Goal: Information Seeking & Learning: Find specific page/section

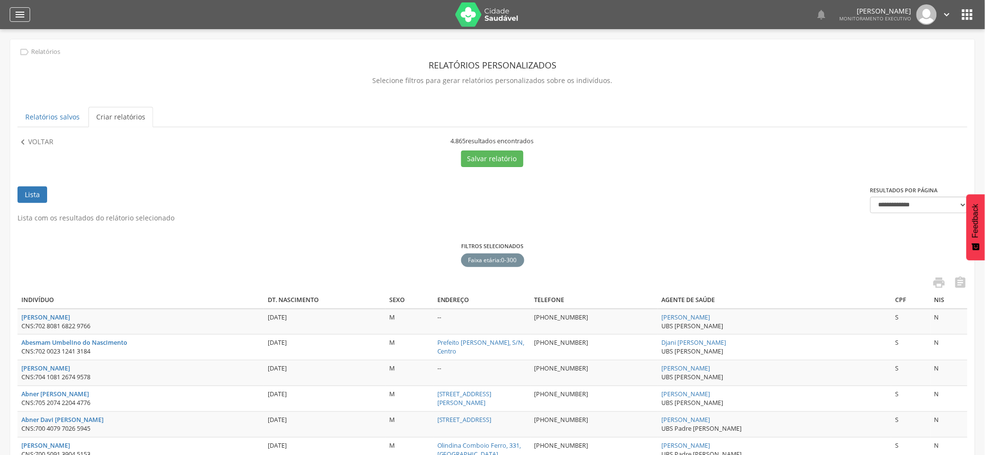
click at [15, 17] on icon "" at bounding box center [20, 15] width 12 height 12
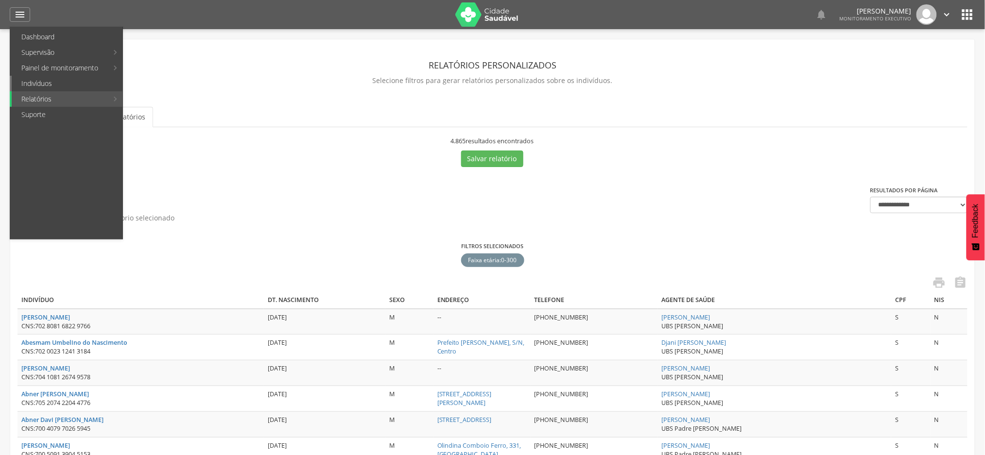
click at [44, 83] on link "Indivíduos" at bounding box center [67, 84] width 111 height 16
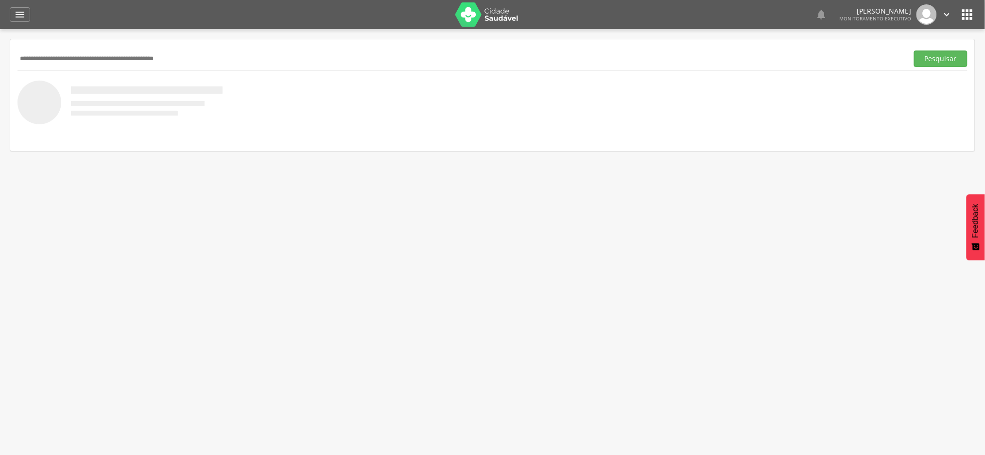
click at [142, 62] on input "text" at bounding box center [460, 59] width 887 height 17
paste input "**********"
click at [914, 51] on button "Pesquisar" at bounding box center [940, 59] width 53 height 17
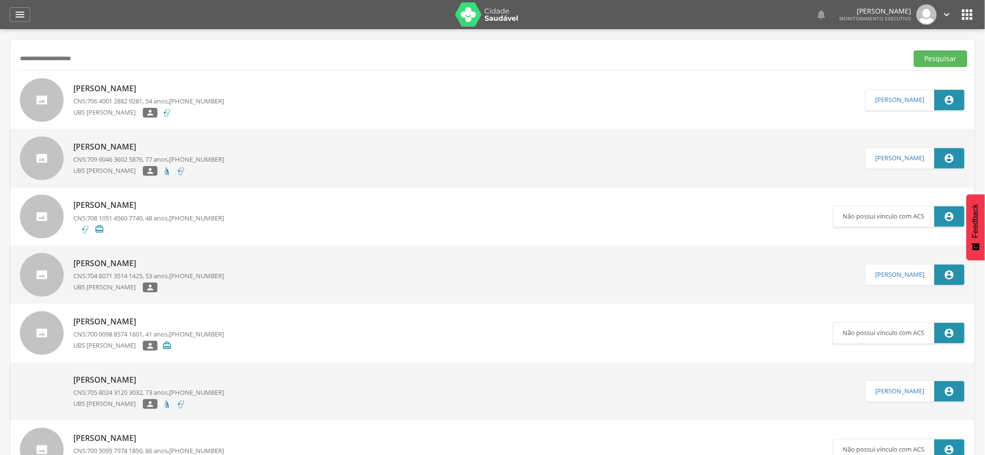
click at [183, 60] on input "**********" at bounding box center [460, 59] width 887 height 17
paste input "text"
type input "**********"
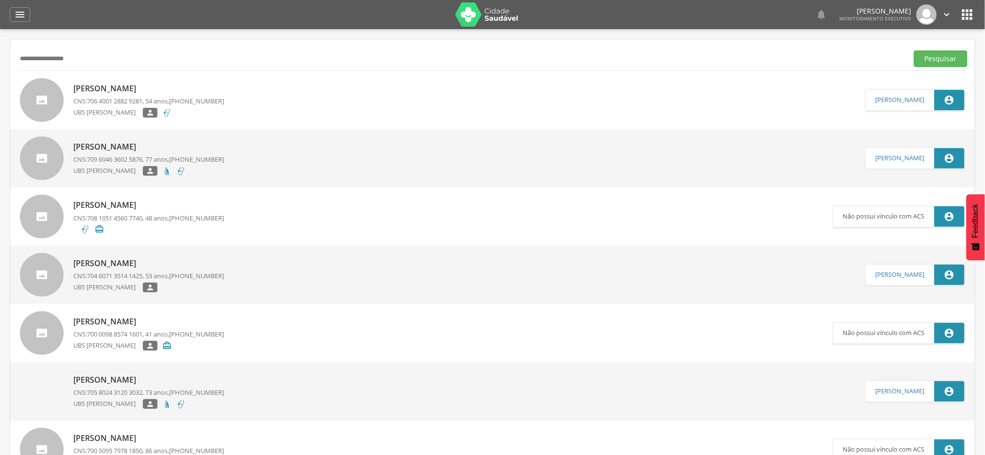
click at [914, 51] on button "Pesquisar" at bounding box center [940, 59] width 53 height 17
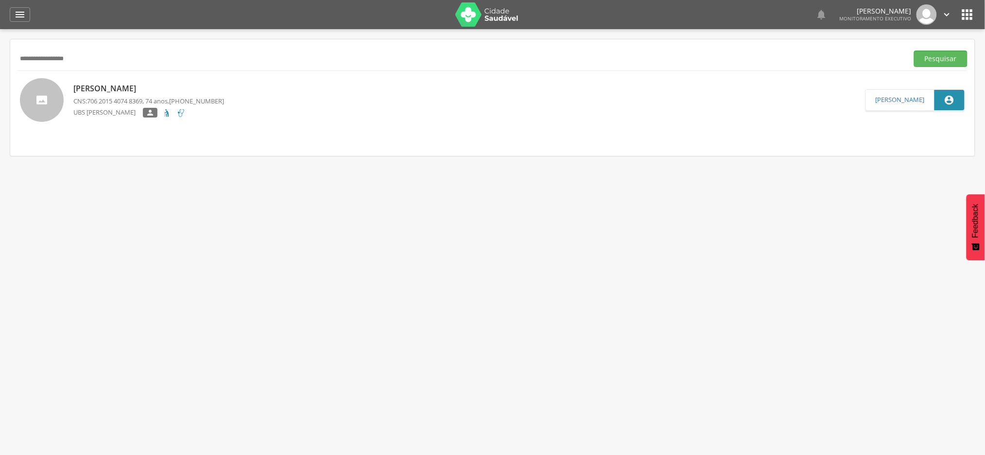
click at [137, 90] on p "[PERSON_NAME]" at bounding box center [148, 88] width 151 height 11
type input "**********"
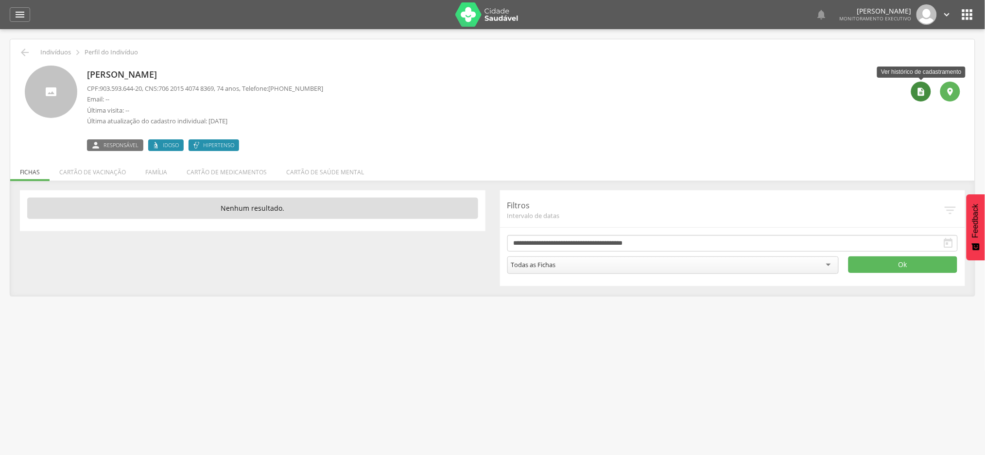
click at [921, 89] on icon "" at bounding box center [921, 92] width 10 height 10
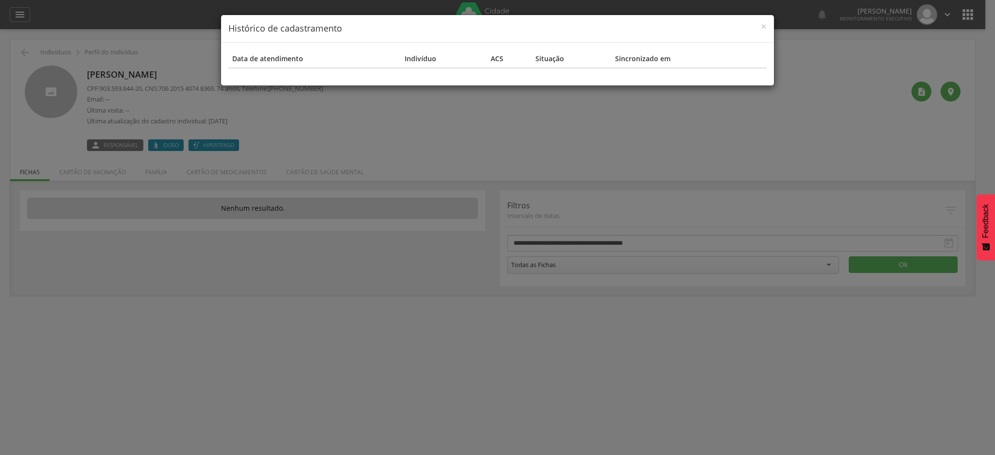
click at [490, 129] on div "× Histórico de cadastramento Data de atendimento Indivíduo ACS Situação Sincron…" at bounding box center [497, 227] width 995 height 455
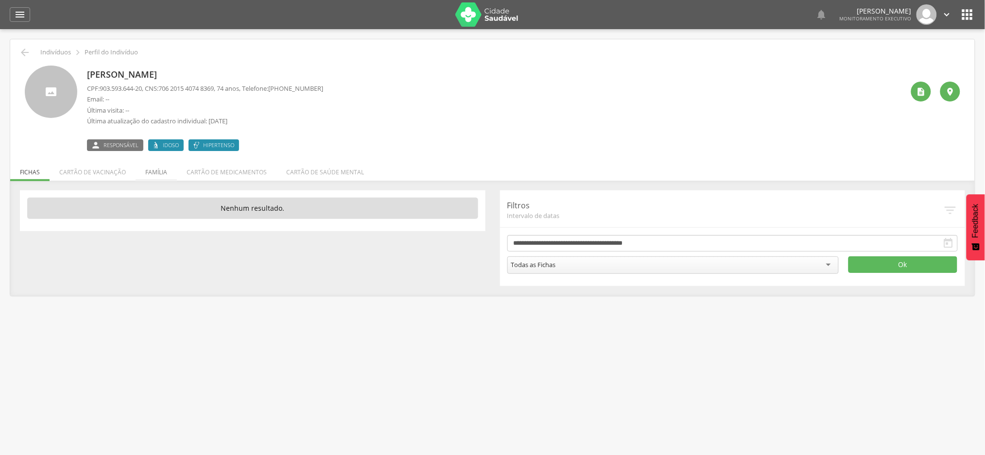
click at [156, 173] on li "Família" at bounding box center [156, 169] width 41 height 23
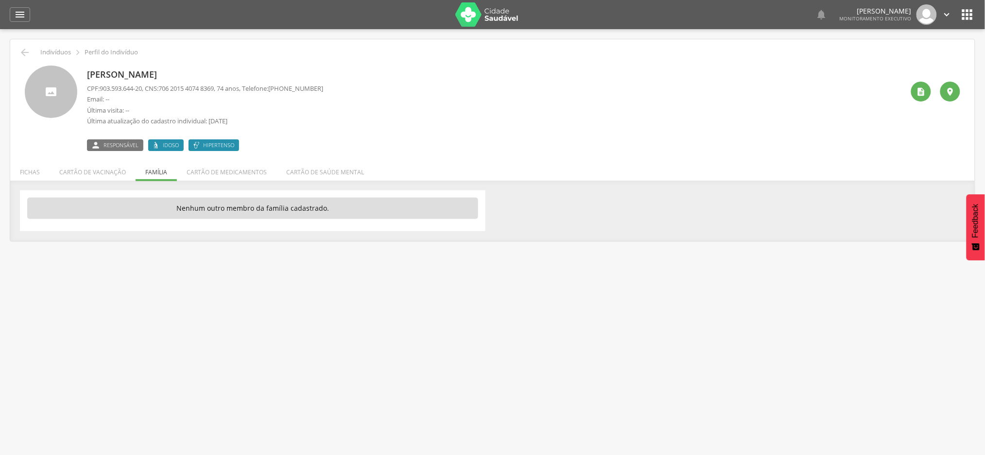
click at [156, 173] on ul "Fichas Cartão de vacinação Família Cartão de medicamentos Cartão de saúde mental" at bounding box center [492, 172] width 964 height 8
click at [156, 172] on ul "Fichas Cartão de vacinação Família Cartão de medicamentos Cartão de saúde mental" at bounding box center [492, 172] width 964 height 8
click at [151, 172] on ul "Fichas Cartão de vacinação Família Cartão de medicamentos Cartão de saúde mental" at bounding box center [492, 172] width 964 height 8
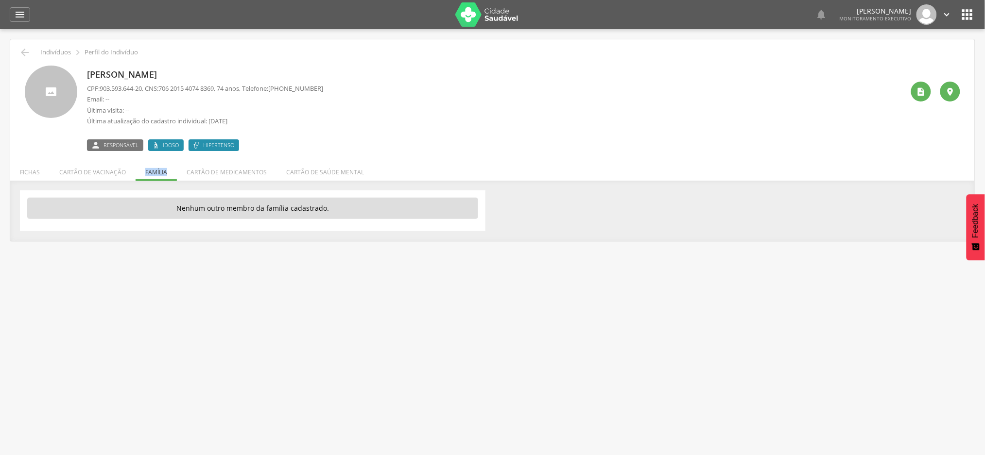
click at [152, 173] on ul "Fichas Cartão de vacinação Família Cartão de medicamentos Cartão de saúde mental" at bounding box center [492, 172] width 964 height 8
drag, startPoint x: 166, startPoint y: 84, endPoint x: 224, endPoint y: 84, distance: 57.8
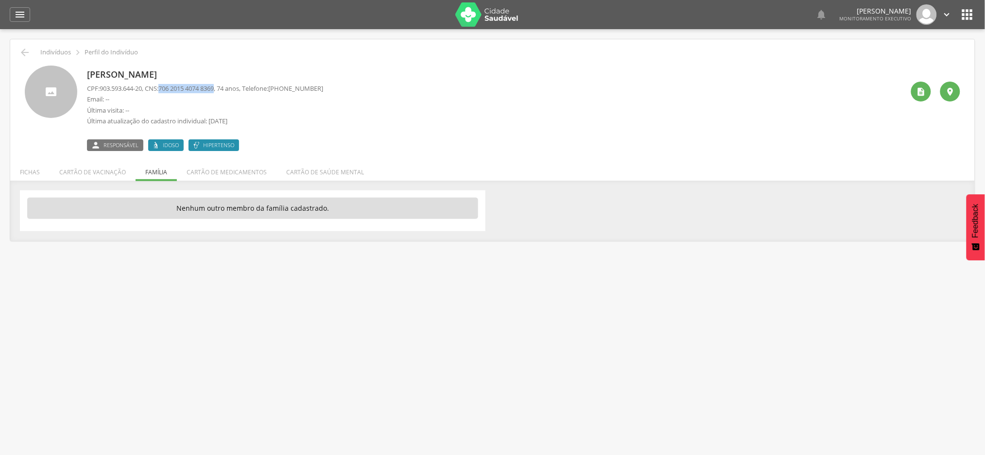
click at [214, 84] on span "706 2015 4074 8369" at bounding box center [185, 88] width 55 height 9
copy span "706 2015 4074 8369"
click at [33, 171] on li "Fichas" at bounding box center [29, 169] width 39 height 23
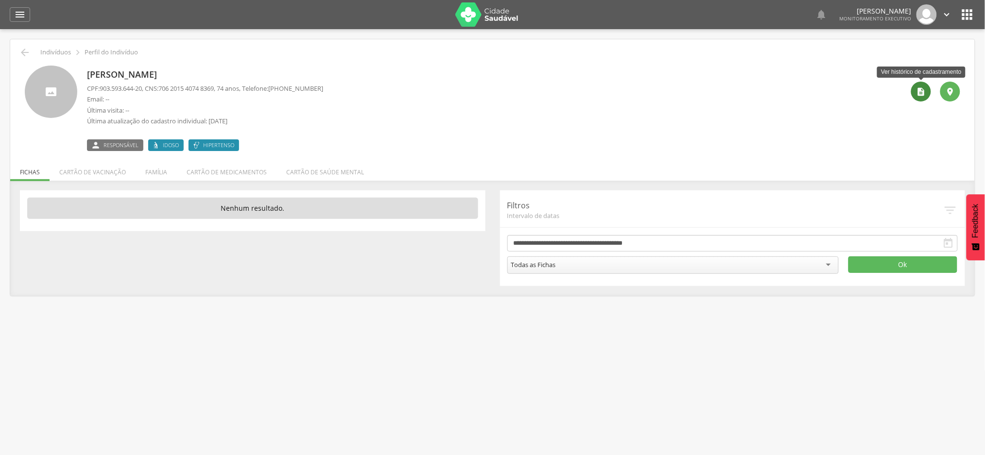
click at [922, 96] on icon "" at bounding box center [921, 92] width 10 height 10
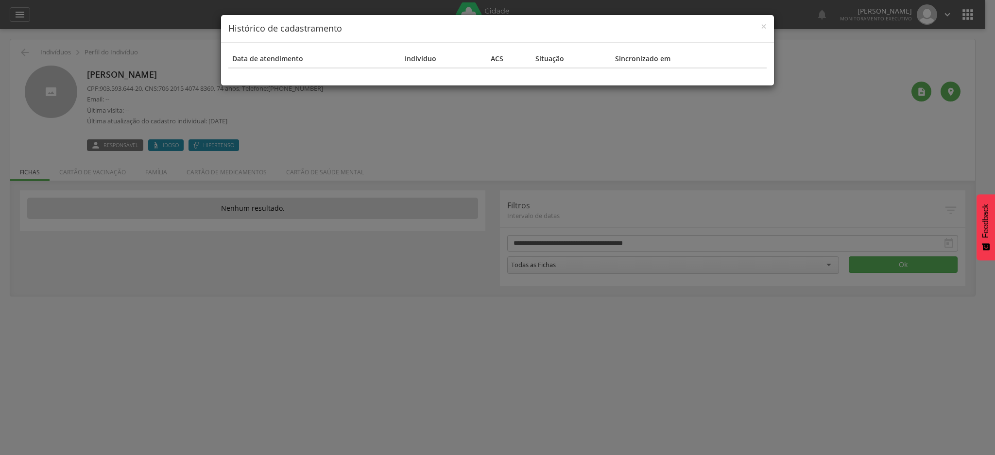
click at [767, 27] on div "× Histórico de cadastramento" at bounding box center [497, 29] width 553 height 28
click at [764, 28] on span "×" at bounding box center [764, 26] width 6 height 14
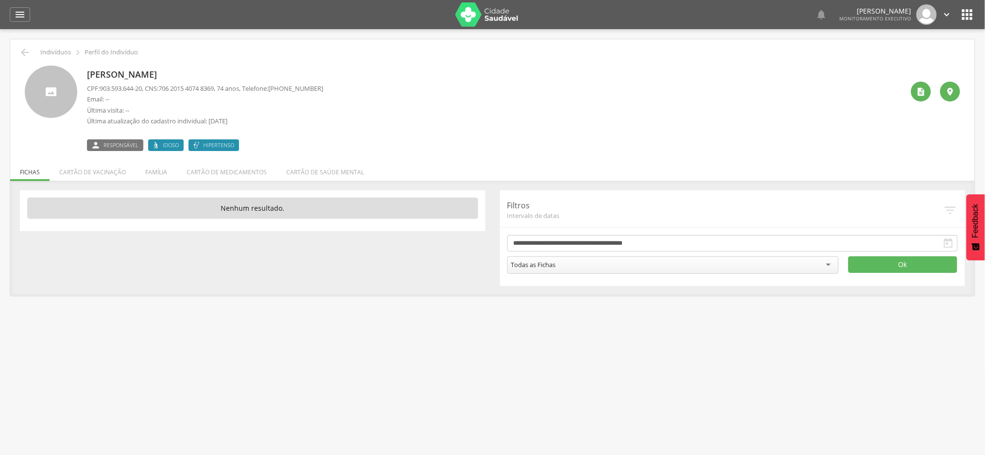
click at [110, 73] on p "[PERSON_NAME]" at bounding box center [205, 75] width 236 height 13
click at [121, 73] on p "[PERSON_NAME]" at bounding box center [205, 75] width 236 height 13
click at [61, 54] on p "Indivíduos" at bounding box center [55, 53] width 31 height 8
click at [919, 96] on icon "" at bounding box center [921, 92] width 10 height 10
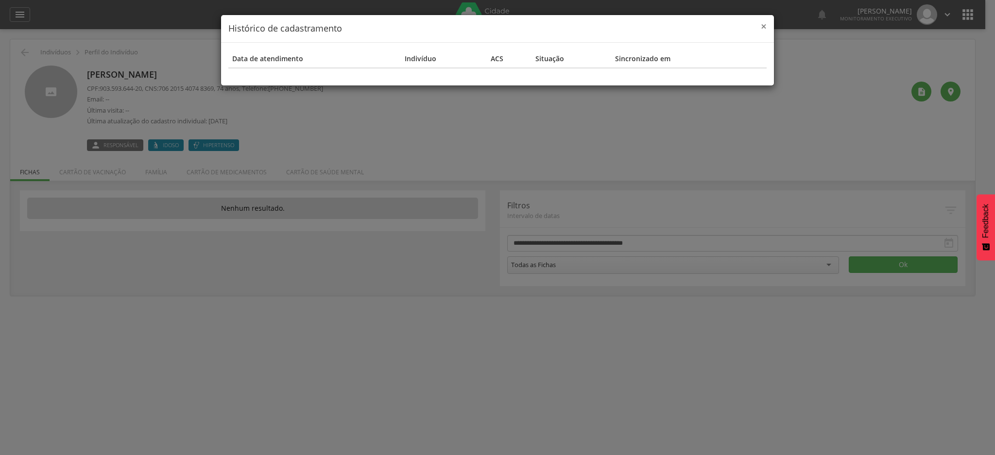
click at [764, 24] on span "×" at bounding box center [764, 26] width 6 height 14
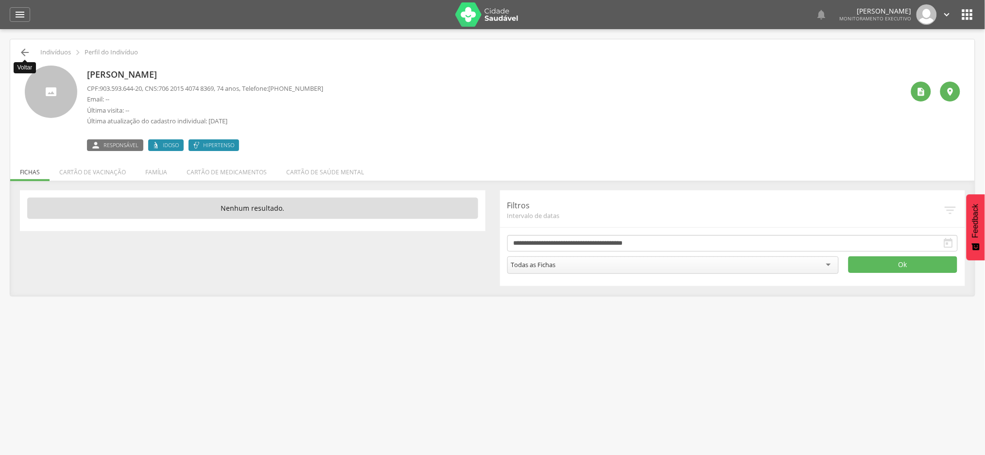
click at [24, 54] on icon "" at bounding box center [25, 53] width 12 height 12
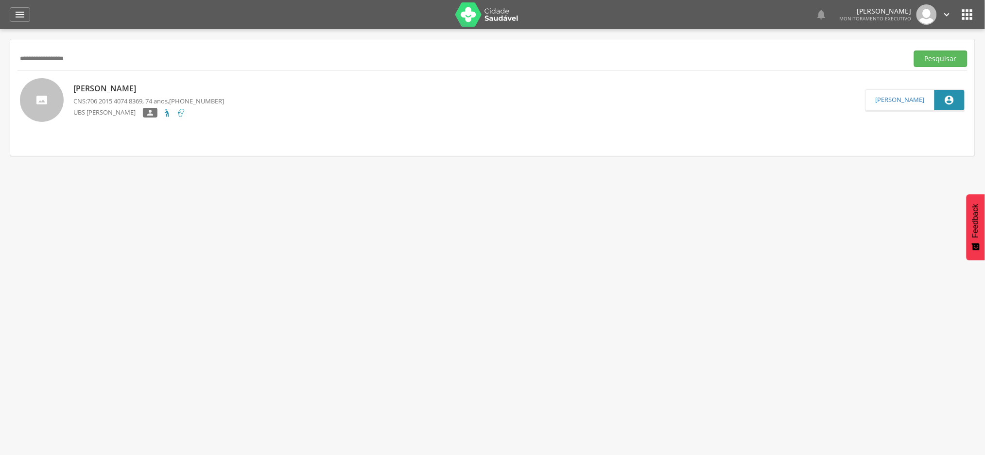
drag, startPoint x: 107, startPoint y: 62, endPoint x: 0, endPoint y: 54, distance: 107.6
click at [0, 54] on div " Supervisão  Distritos  Ubs Coordenador: - Coqueiro Seco / AL Intervalo de T…" at bounding box center [492, 256] width 985 height 455
paste input "********"
click at [914, 51] on button "Pesquisar" at bounding box center [940, 59] width 53 height 17
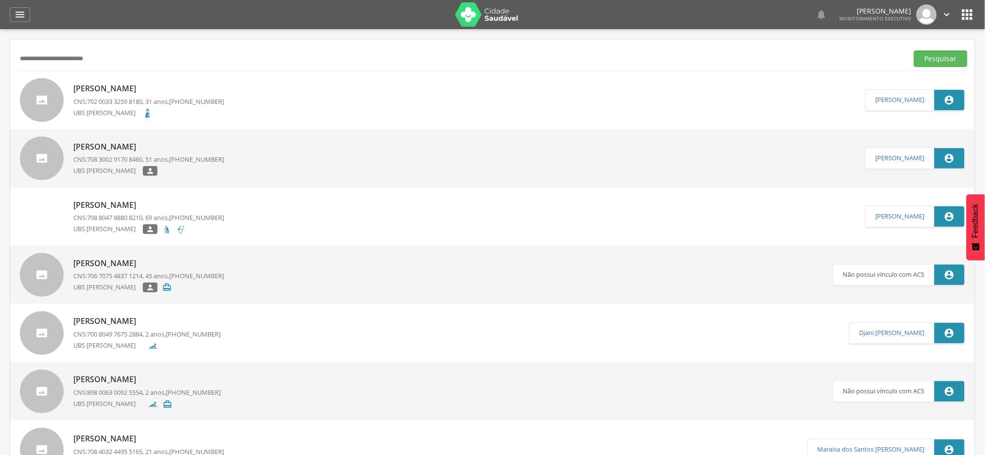
click at [137, 93] on p "[PERSON_NAME]" at bounding box center [148, 88] width 151 height 11
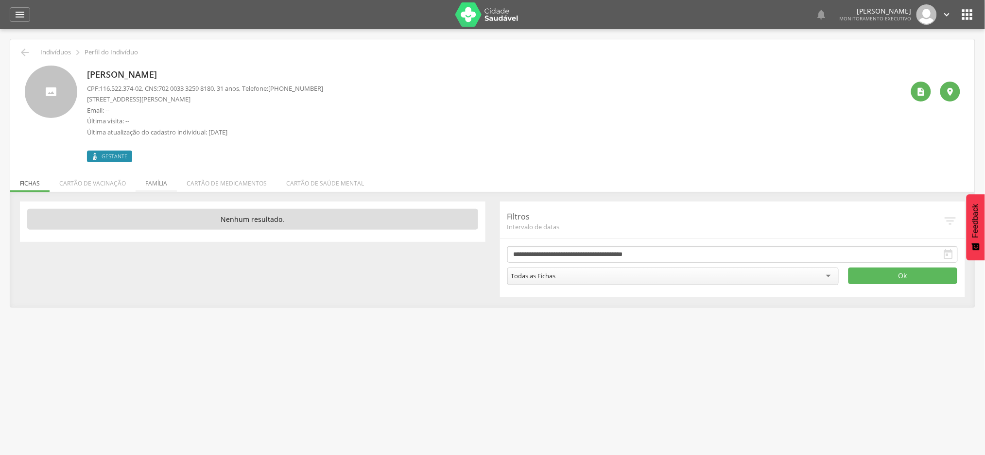
click at [157, 183] on li "Família" at bounding box center [156, 181] width 41 height 23
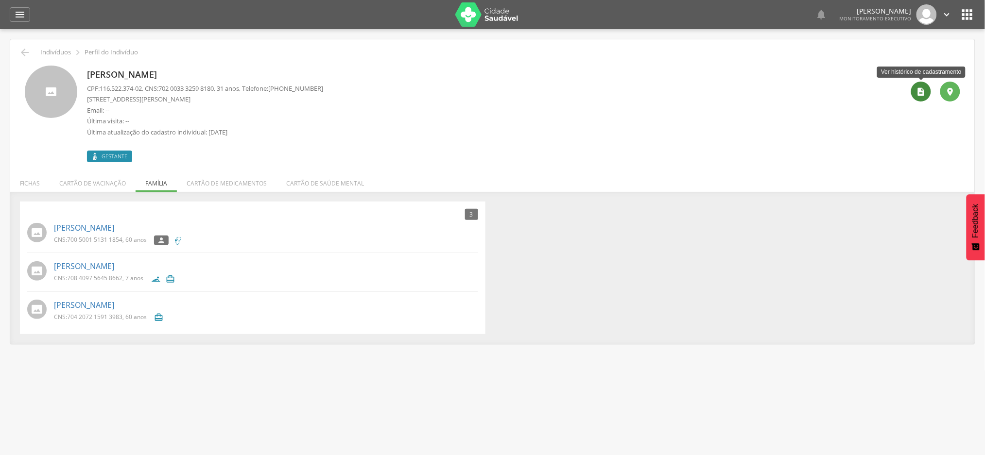
click at [927, 91] on div "" at bounding box center [921, 92] width 20 height 20
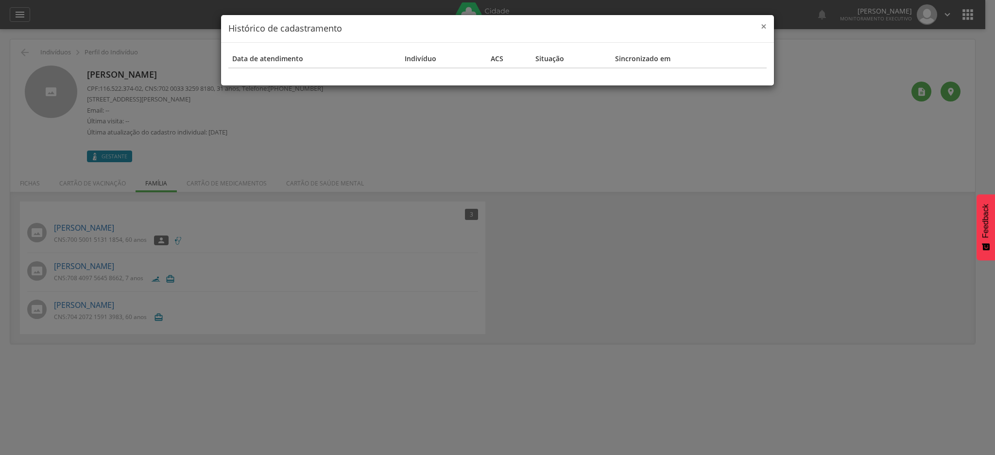
click at [764, 29] on span "×" at bounding box center [764, 26] width 6 height 14
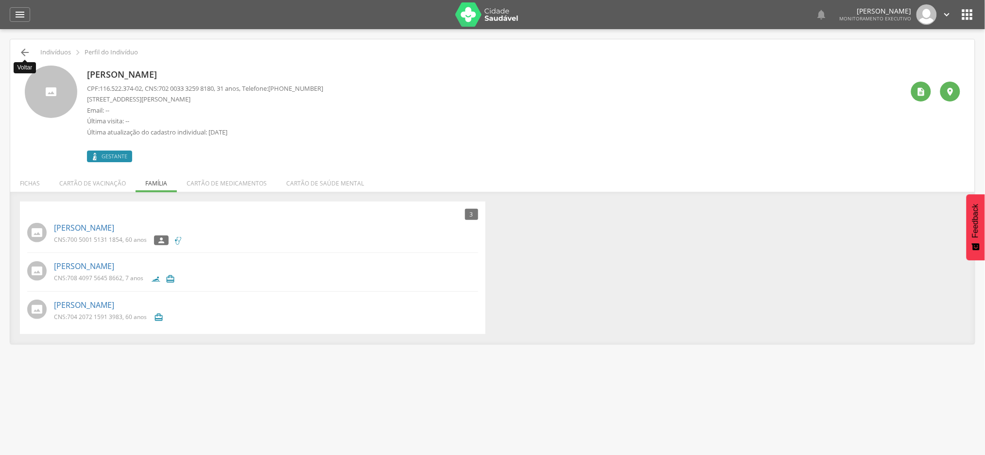
click at [29, 52] on icon "" at bounding box center [25, 53] width 12 height 12
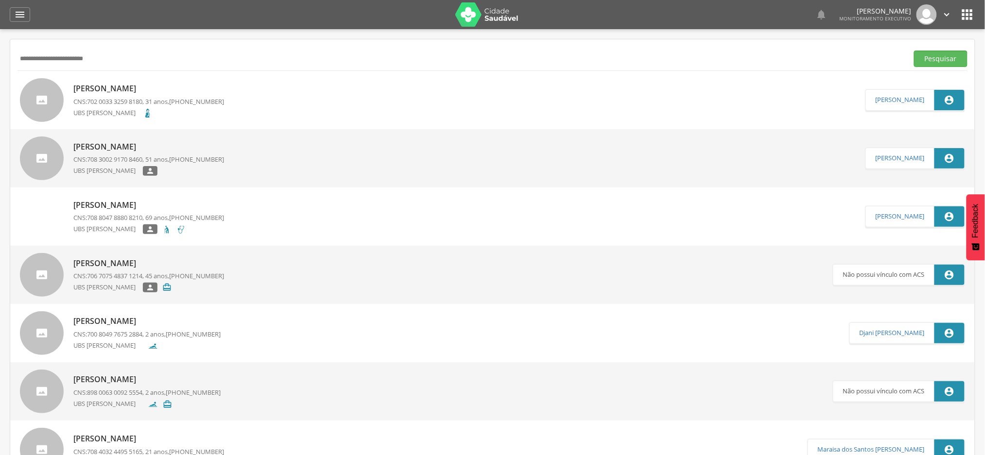
click at [80, 65] on input "**********" at bounding box center [460, 59] width 887 height 17
paste input "***"
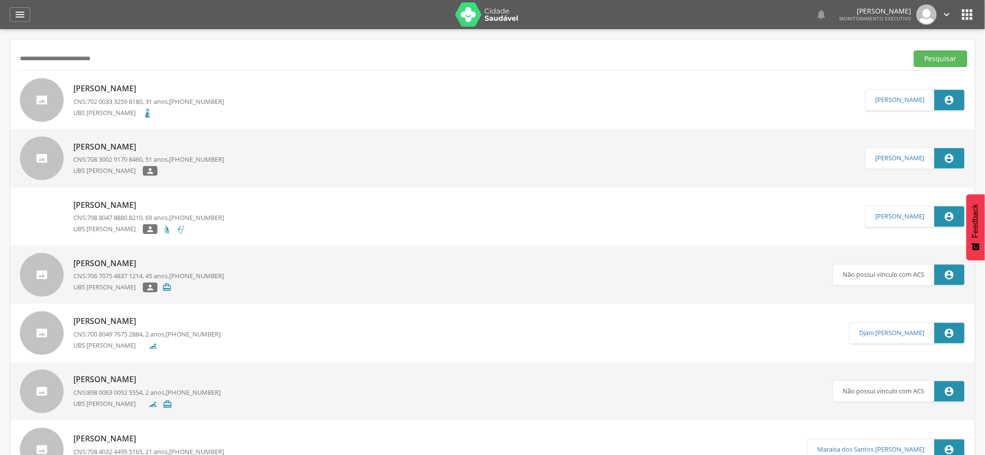
click at [914, 51] on button "Pesquisar" at bounding box center [940, 59] width 53 height 17
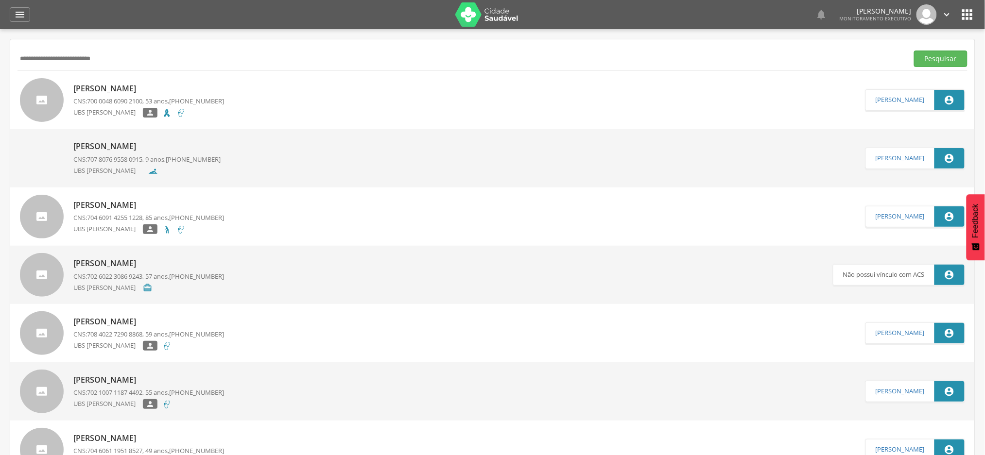
click at [158, 89] on p "[PERSON_NAME]" at bounding box center [148, 88] width 151 height 11
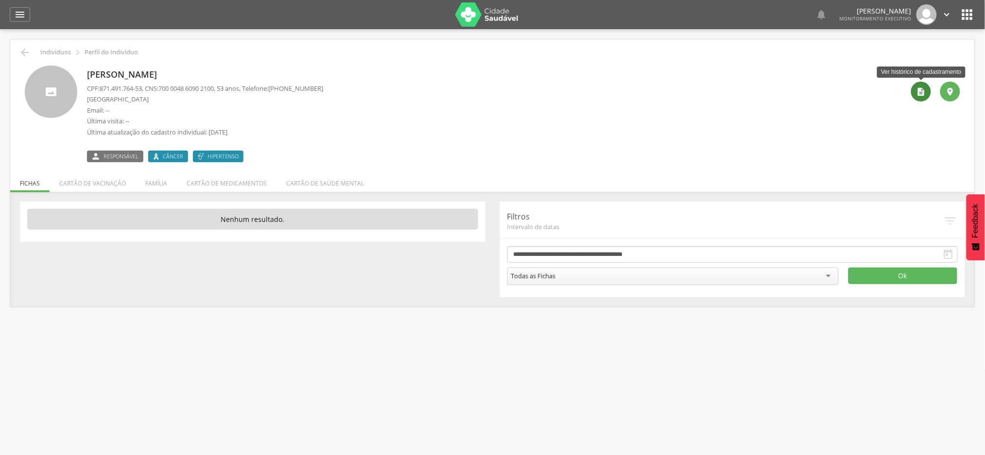
click at [922, 94] on icon "" at bounding box center [921, 92] width 10 height 10
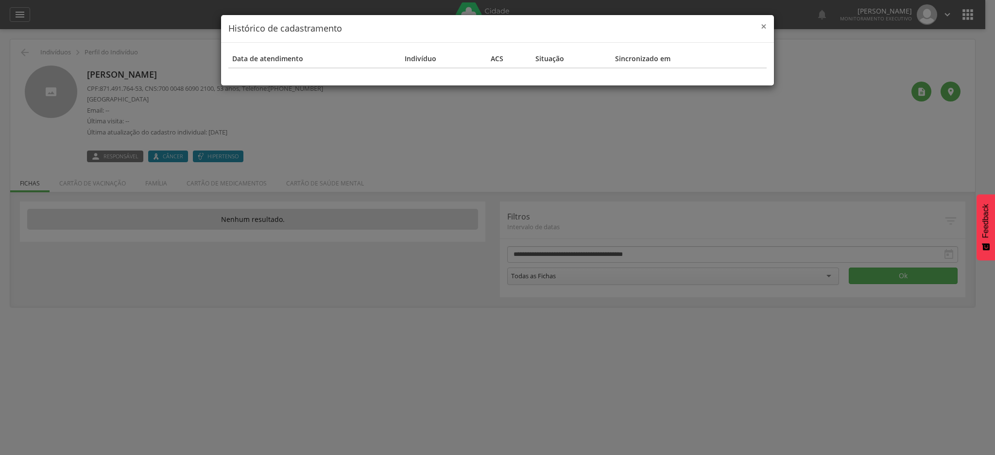
click at [764, 26] on span "×" at bounding box center [764, 26] width 6 height 14
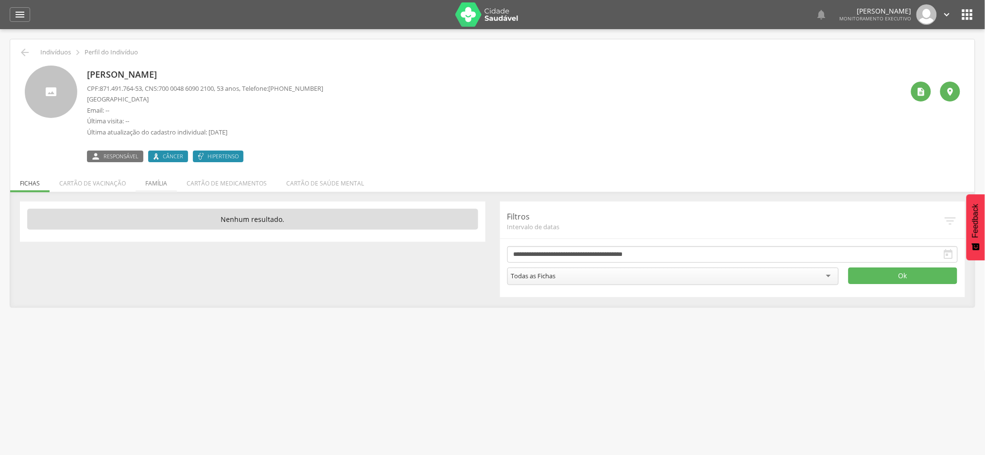
click at [151, 184] on li "Família" at bounding box center [156, 181] width 41 height 23
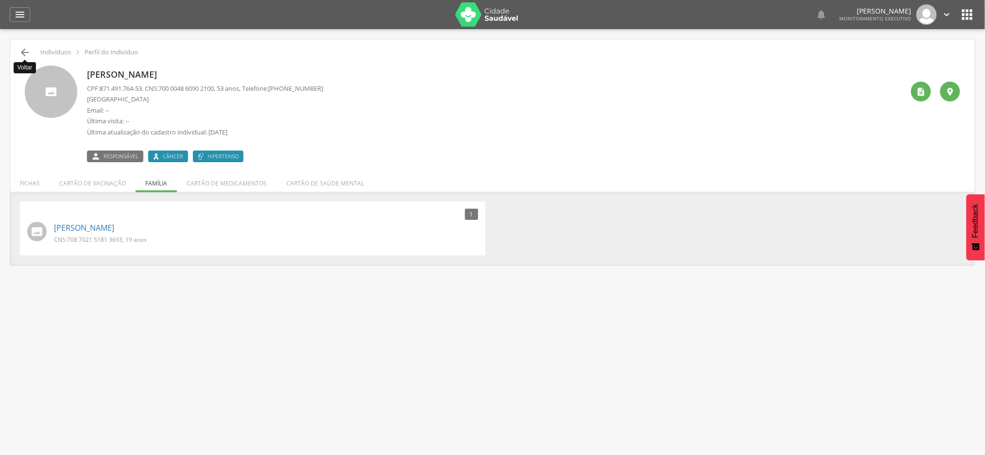
click at [25, 51] on icon "" at bounding box center [25, 53] width 12 height 12
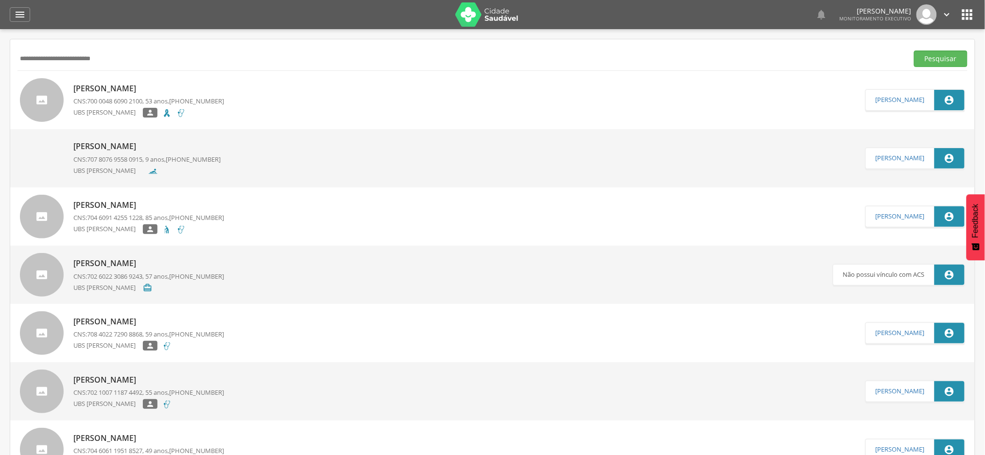
click at [44, 54] on input "**********" at bounding box center [460, 59] width 887 height 17
paste input "text"
click at [914, 51] on button "Pesquisar" at bounding box center [940, 59] width 53 height 17
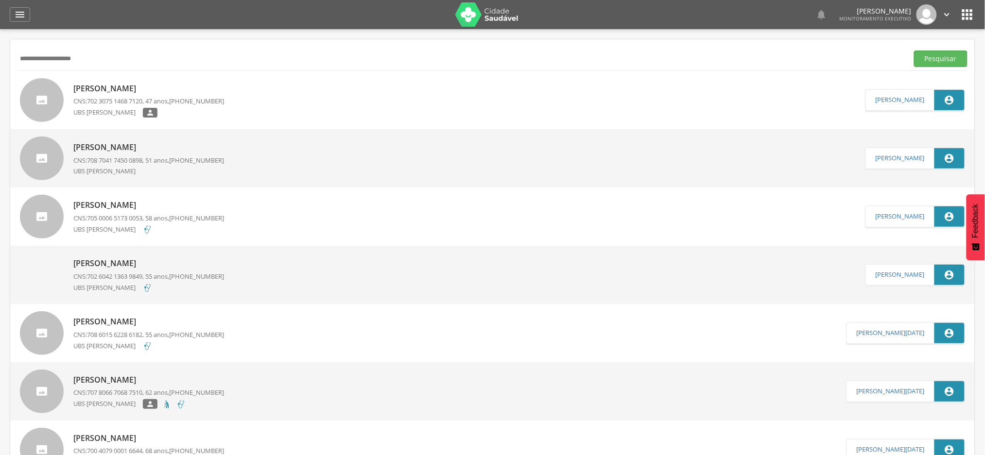
click at [157, 86] on p "[PERSON_NAME]" at bounding box center [148, 88] width 151 height 11
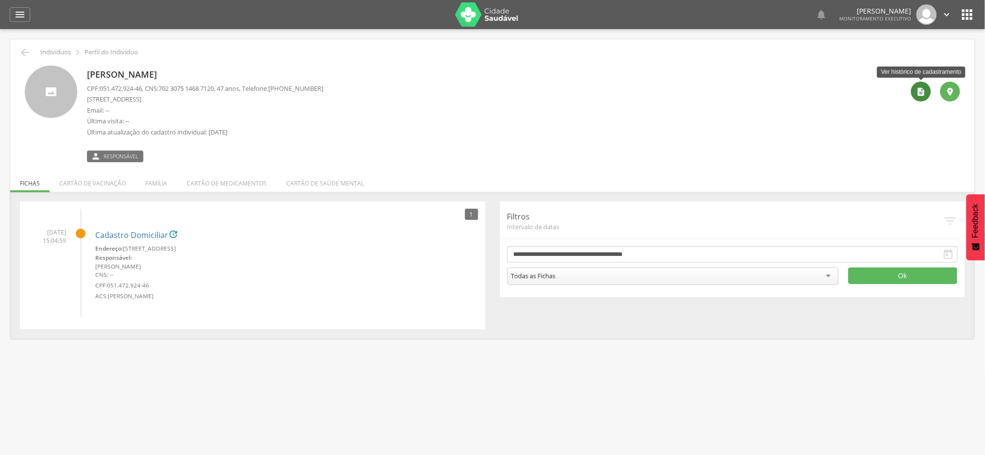
click at [922, 92] on icon "" at bounding box center [921, 92] width 10 height 10
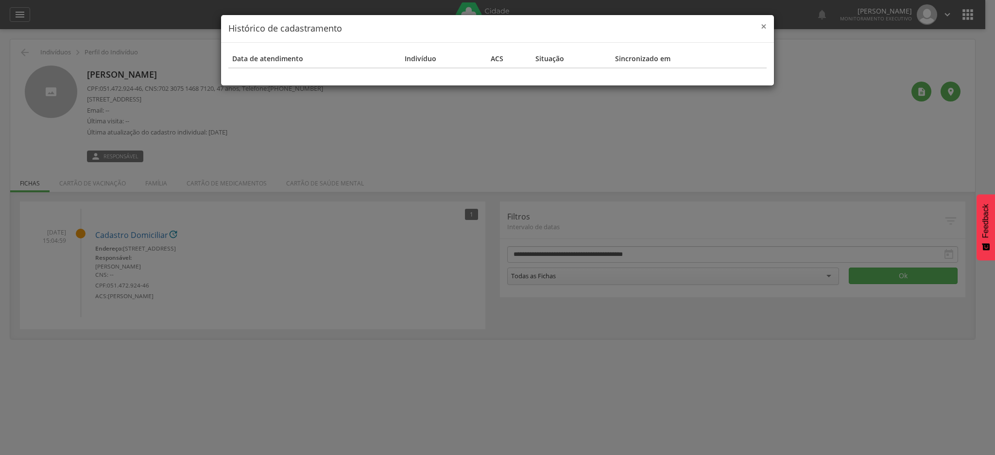
click at [761, 30] on span "×" at bounding box center [764, 26] width 6 height 14
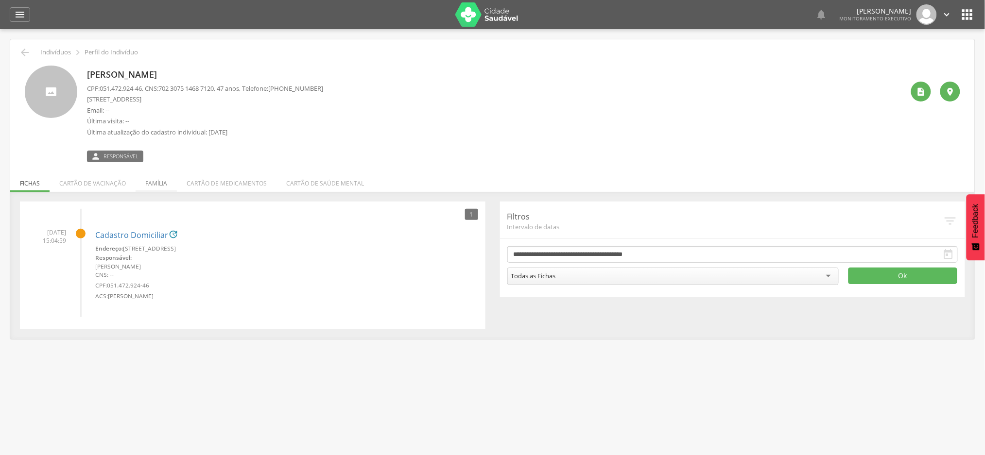
click at [157, 177] on li "Família" at bounding box center [156, 181] width 41 height 23
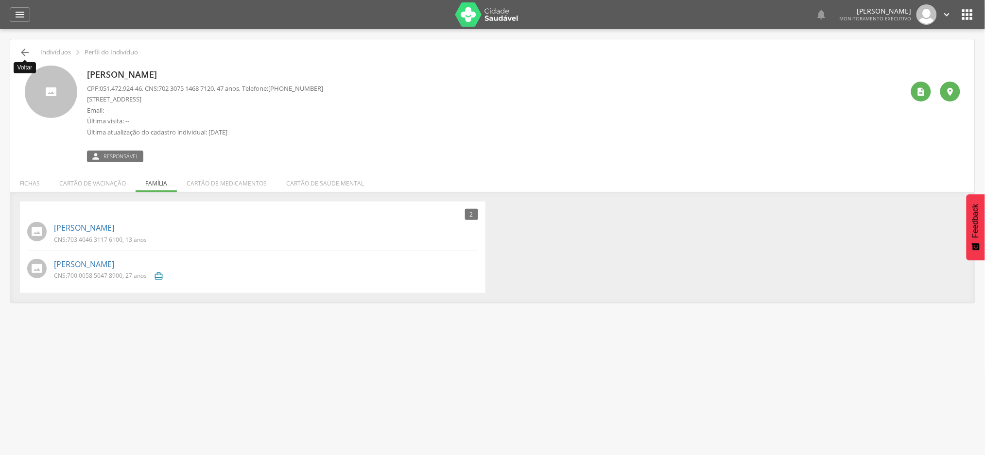
click at [23, 52] on icon "" at bounding box center [25, 53] width 12 height 12
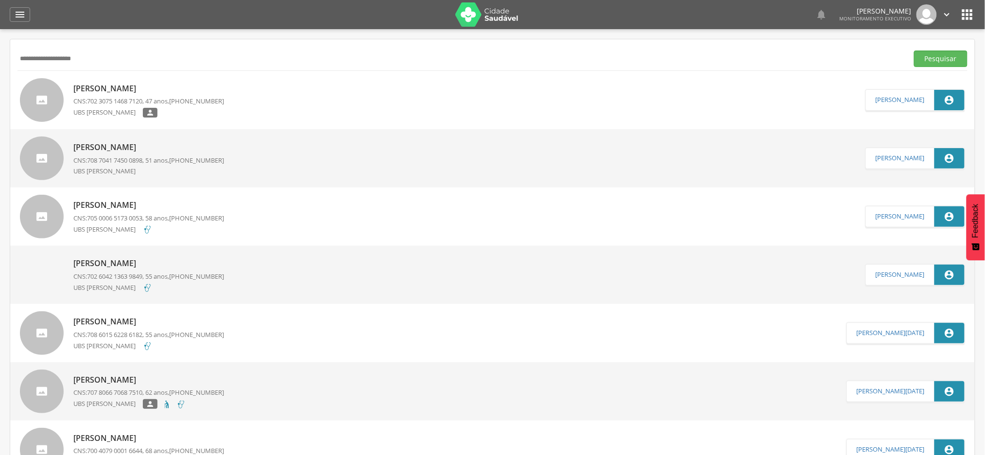
click at [83, 66] on input "**********" at bounding box center [460, 59] width 887 height 17
paste input "**"
click at [914, 51] on button "Pesquisar" at bounding box center [940, 59] width 53 height 17
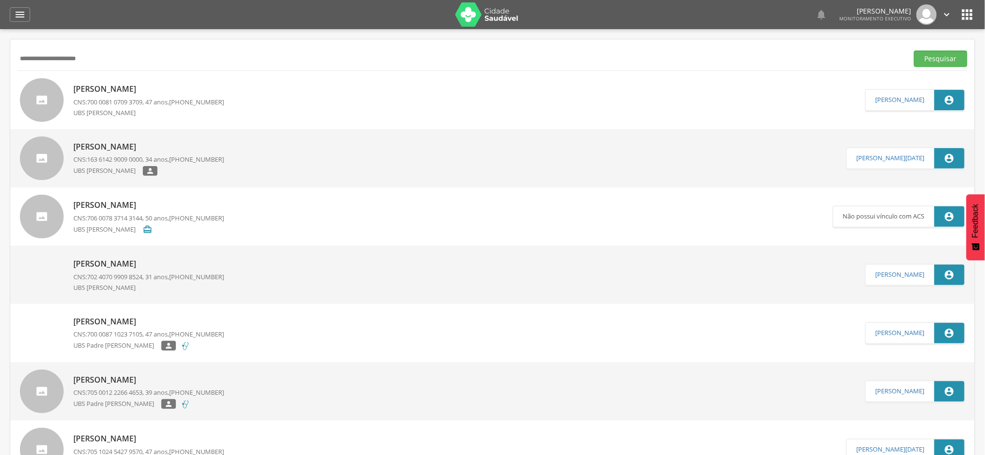
click at [110, 86] on p "[PERSON_NAME]" at bounding box center [148, 89] width 151 height 11
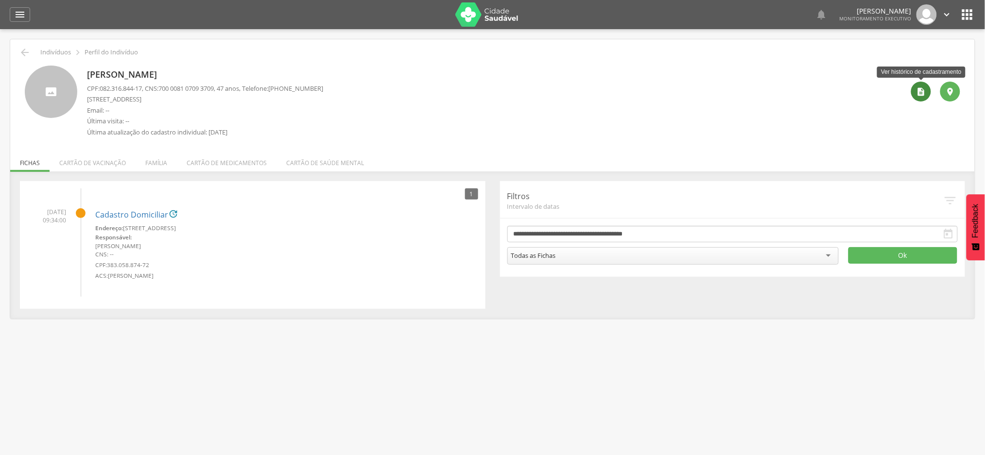
click at [924, 95] on icon "" at bounding box center [921, 92] width 10 height 10
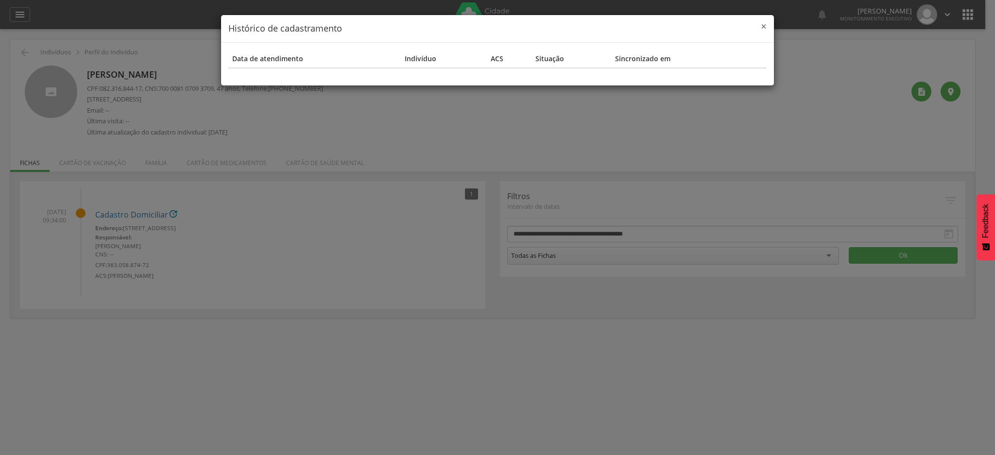
click at [763, 24] on span "×" at bounding box center [764, 26] width 6 height 14
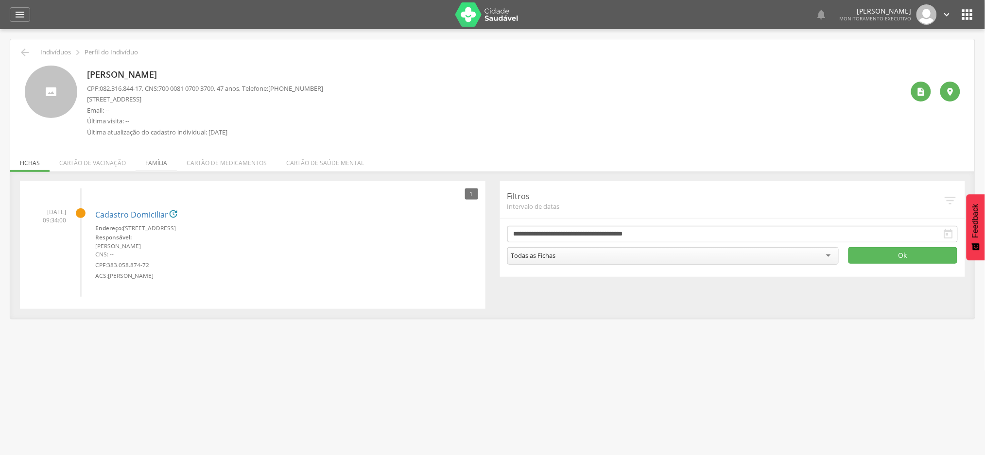
click at [160, 164] on li "Família" at bounding box center [156, 160] width 41 height 23
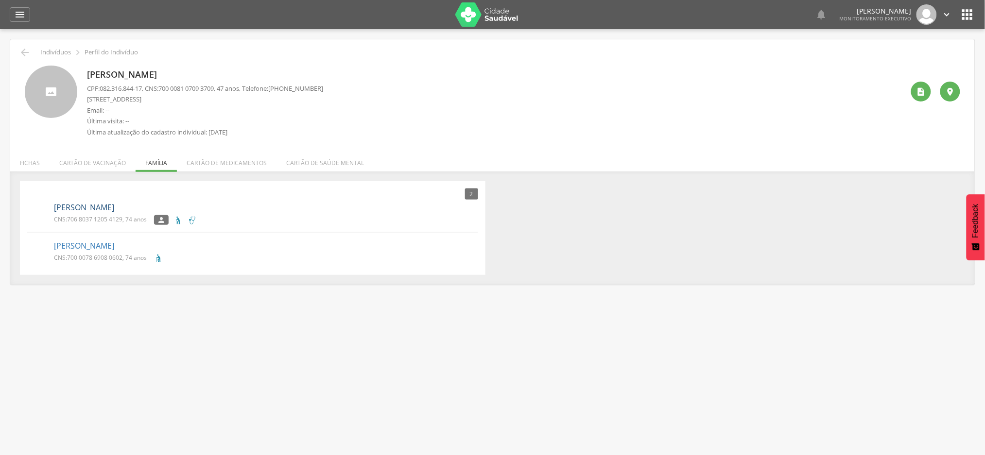
click at [114, 207] on link "[PERSON_NAME]" at bounding box center [84, 207] width 60 height 11
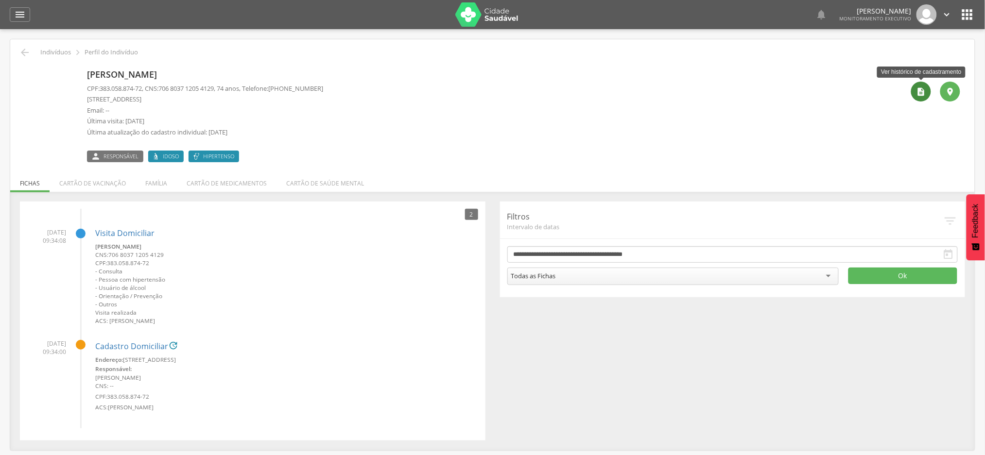
click at [924, 94] on icon "" at bounding box center [921, 92] width 10 height 10
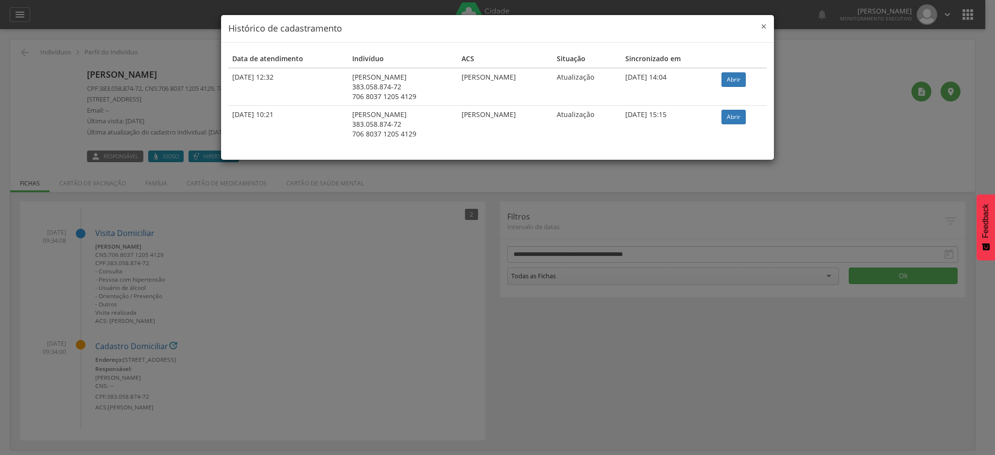
click at [766, 29] on span "×" at bounding box center [764, 26] width 6 height 14
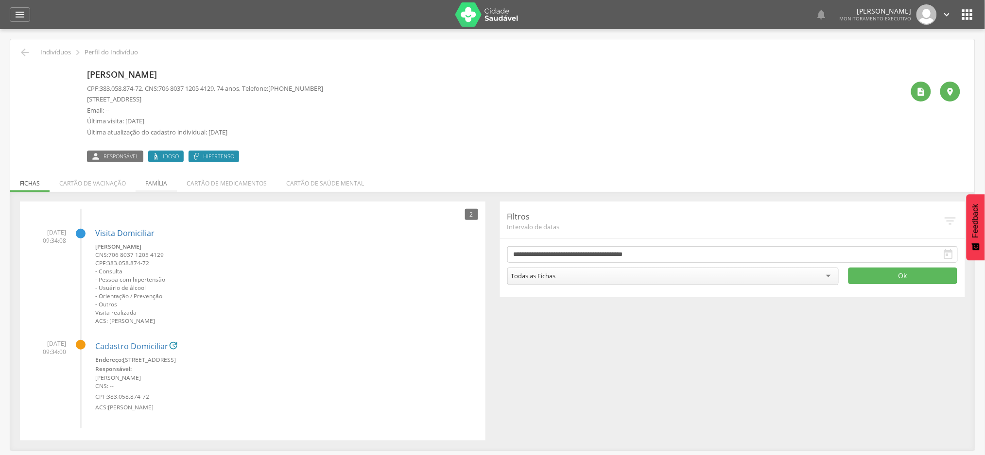
click at [161, 183] on li "Família" at bounding box center [156, 181] width 41 height 23
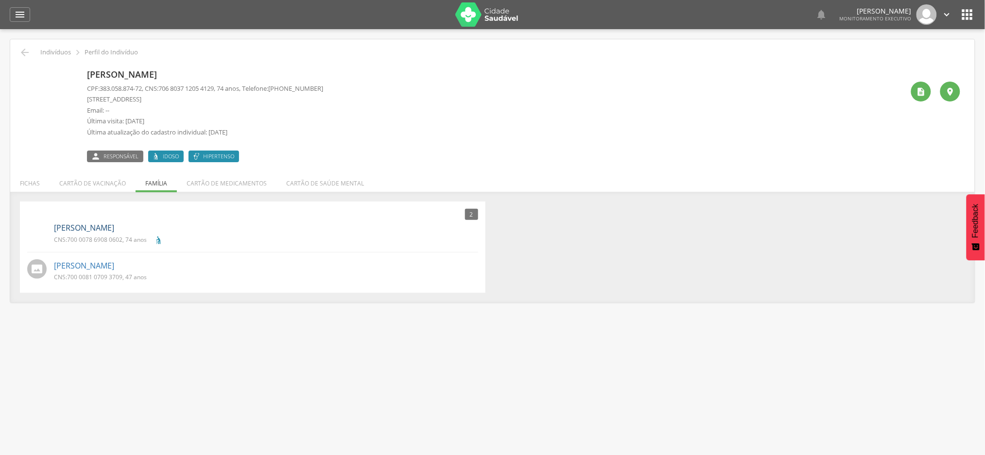
click at [114, 228] on link "[PERSON_NAME]" at bounding box center [84, 228] width 60 height 11
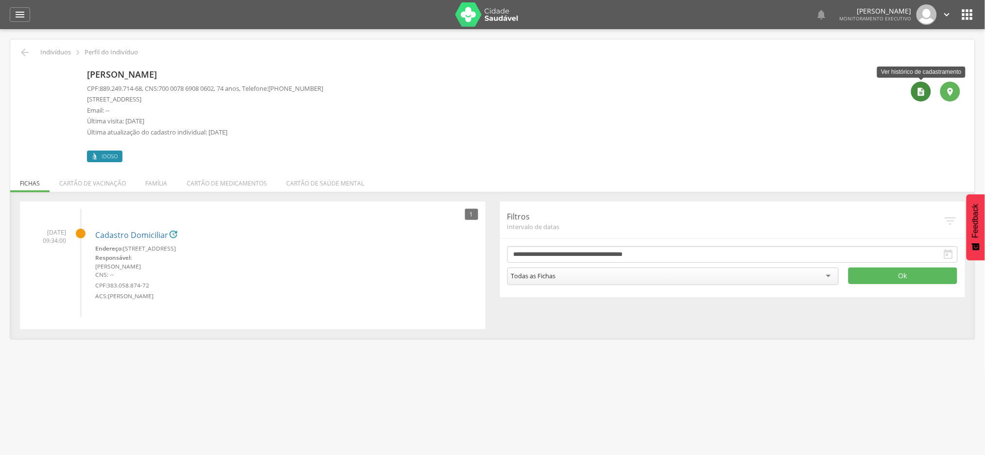
click at [917, 94] on icon "" at bounding box center [921, 92] width 10 height 10
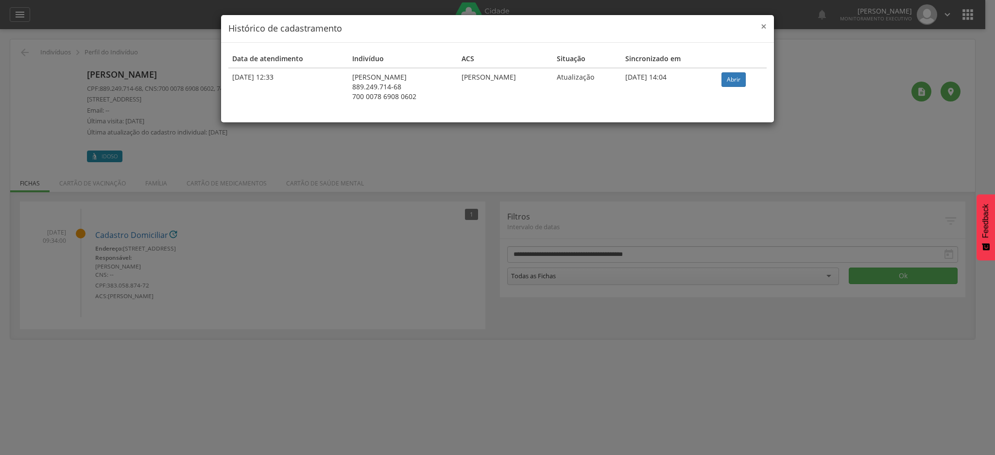
click at [764, 26] on span "×" at bounding box center [764, 26] width 6 height 14
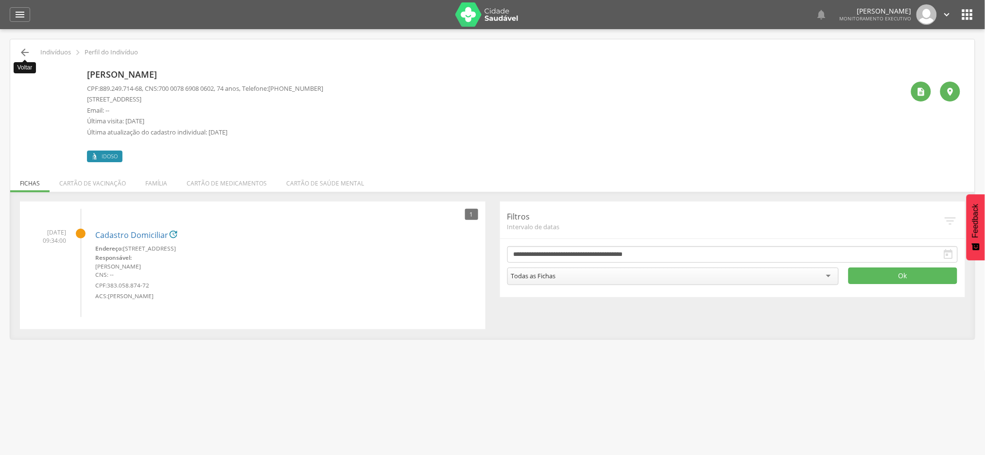
click at [23, 53] on icon "" at bounding box center [25, 53] width 12 height 12
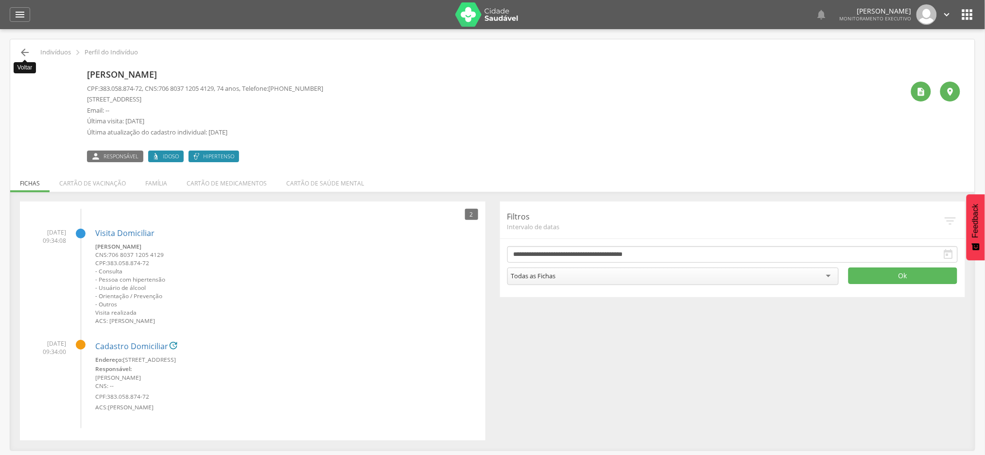
click at [28, 57] on icon "" at bounding box center [25, 53] width 12 height 12
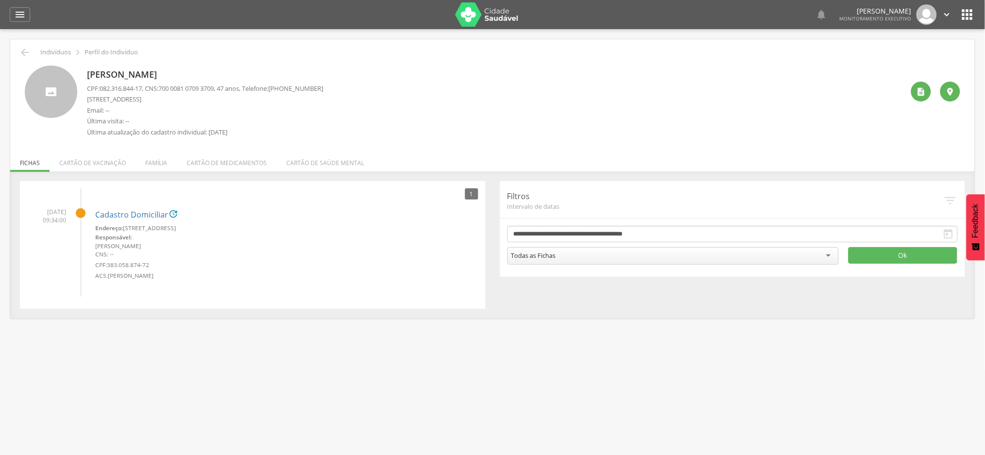
click at [17, 47] on div " Voltar Indivíduos  Perfil do Indivíduo" at bounding box center [492, 53] width 950 height 12
click at [21, 53] on icon "" at bounding box center [25, 53] width 12 height 12
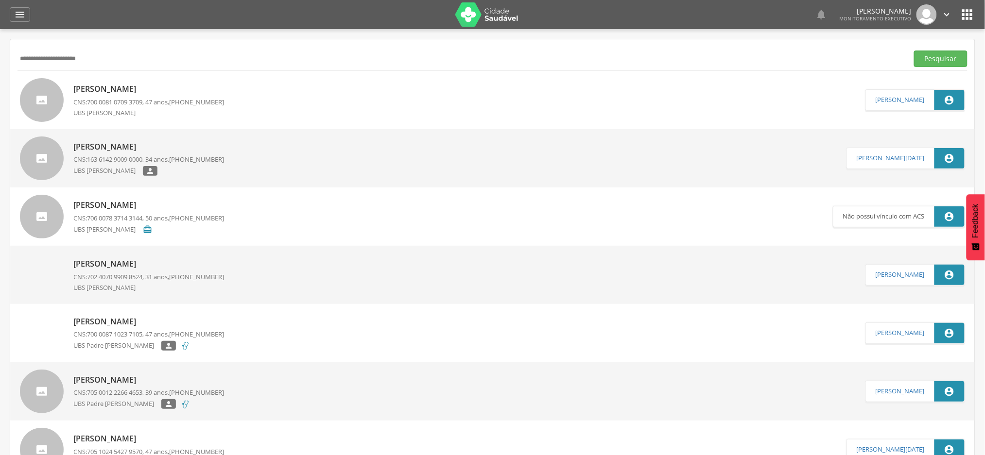
click at [92, 62] on input "**********" at bounding box center [460, 59] width 887 height 17
paste input "text"
click at [914, 51] on button "Pesquisar" at bounding box center [940, 59] width 53 height 17
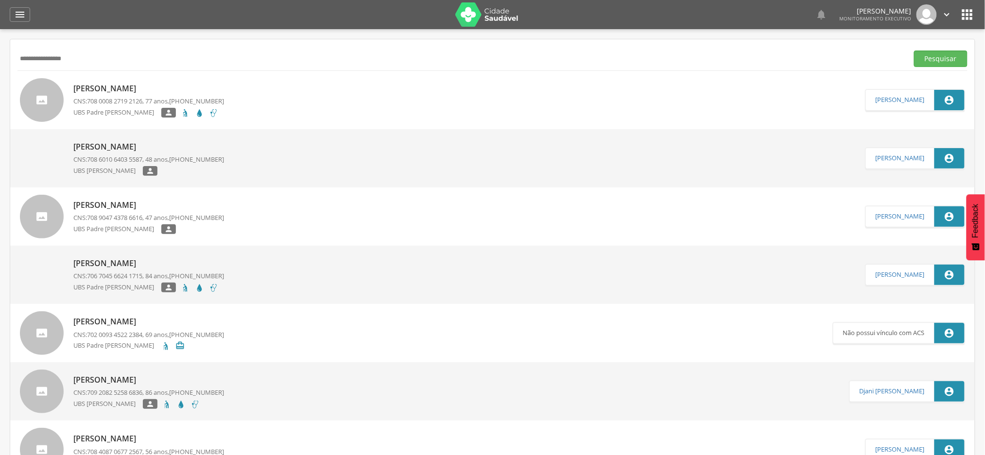
click at [138, 86] on p "[PERSON_NAME]" at bounding box center [148, 88] width 151 height 11
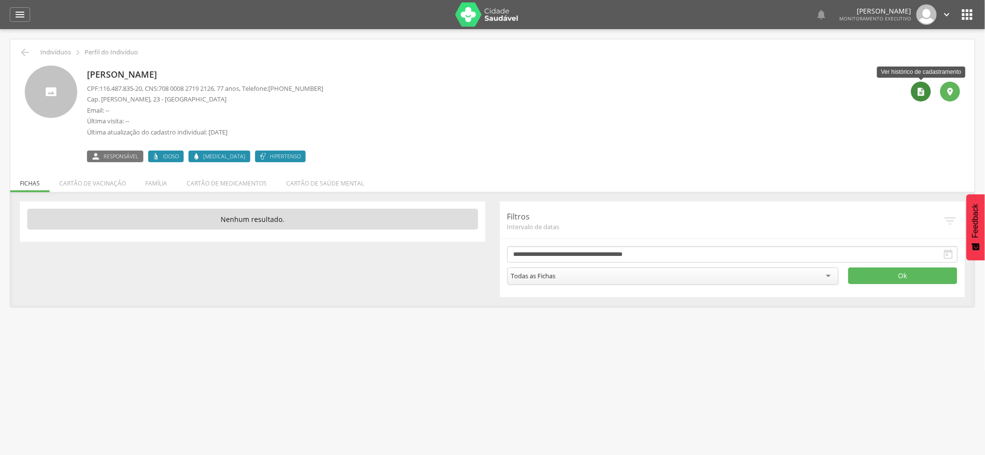
click at [922, 91] on icon "" at bounding box center [921, 92] width 10 height 10
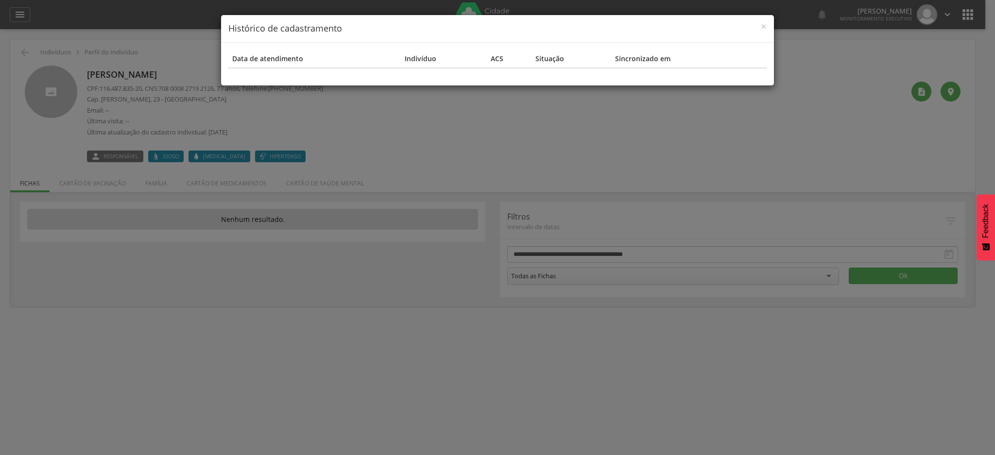
click at [759, 26] on h4 "Histórico de cadastramento" at bounding box center [497, 28] width 538 height 13
click at [764, 28] on span "×" at bounding box center [764, 26] width 6 height 14
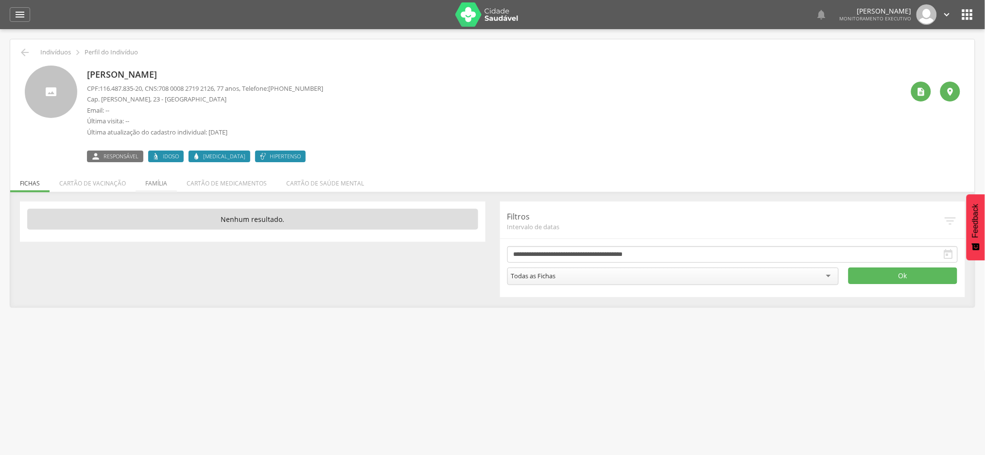
click at [161, 182] on li "Família" at bounding box center [156, 181] width 41 height 23
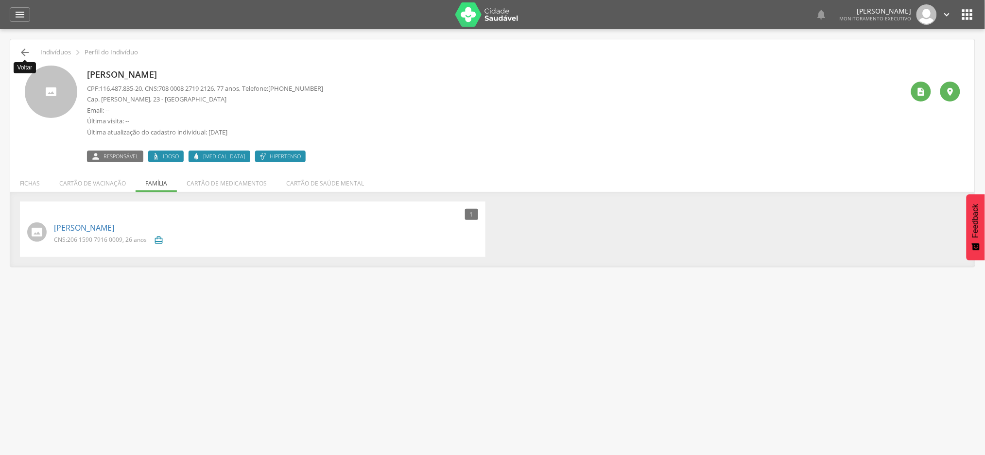
click at [21, 47] on icon "" at bounding box center [25, 53] width 12 height 12
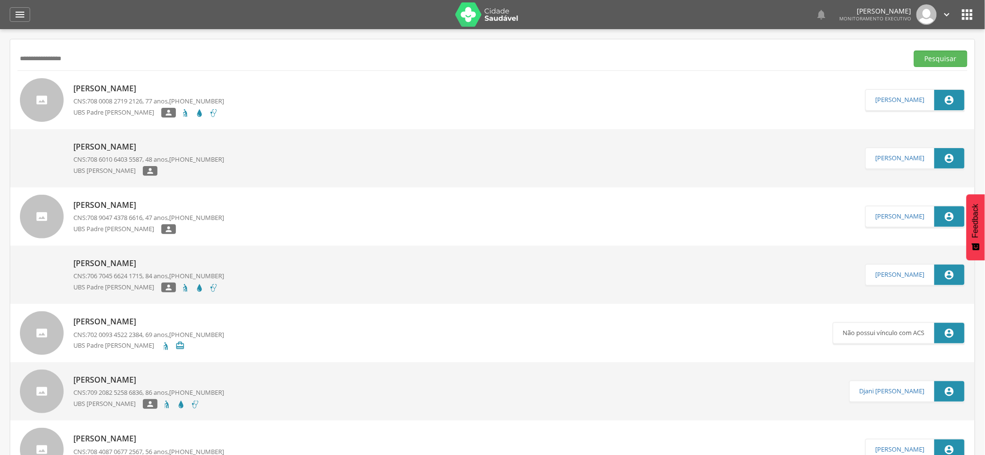
click at [81, 64] on input "**********" at bounding box center [460, 59] width 887 height 17
paste input "**********"
type input "**********"
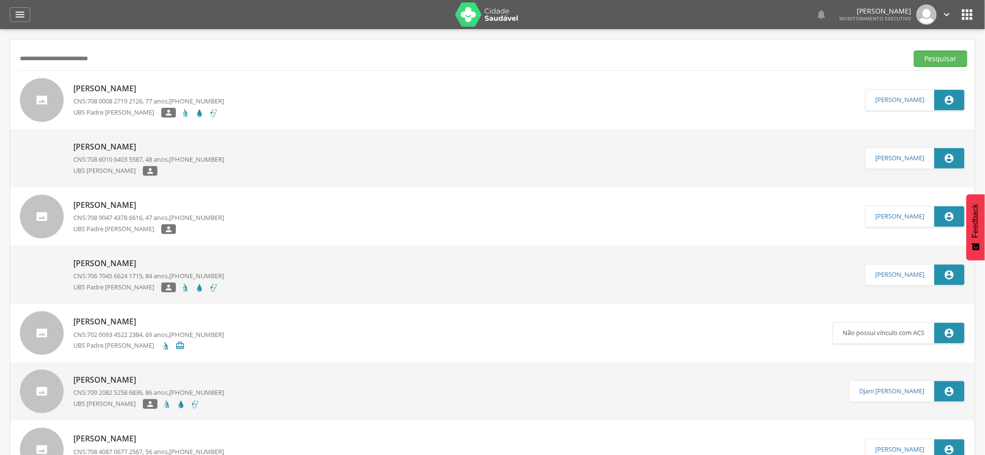
click at [914, 51] on button "Pesquisar" at bounding box center [940, 59] width 53 height 17
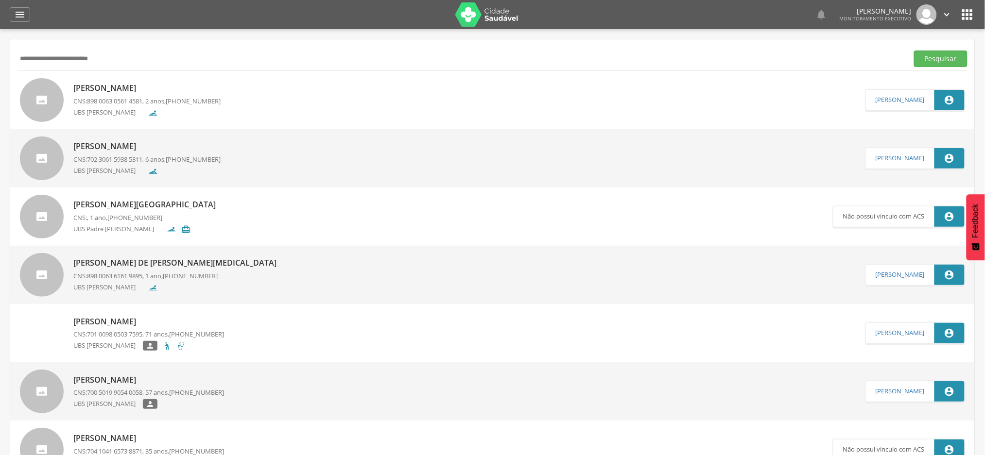
click at [173, 89] on p "[PERSON_NAME]" at bounding box center [146, 88] width 147 height 11
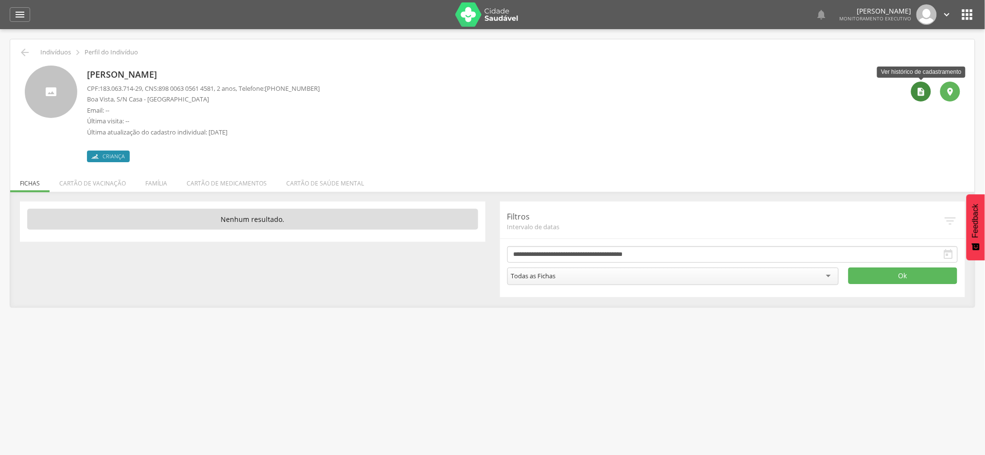
click at [920, 91] on icon "" at bounding box center [921, 92] width 10 height 10
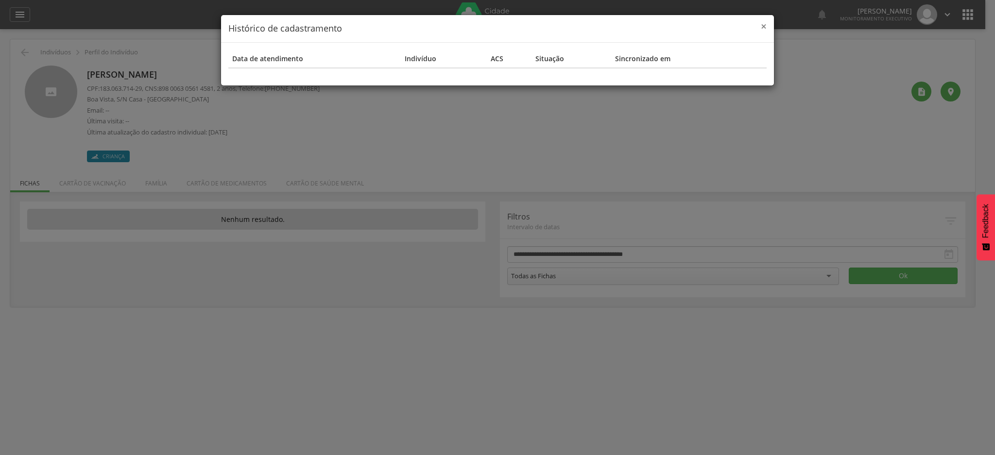
drag, startPoint x: 766, startPoint y: 23, endPoint x: 762, endPoint y: 28, distance: 5.5
click at [766, 24] on span "×" at bounding box center [764, 26] width 6 height 14
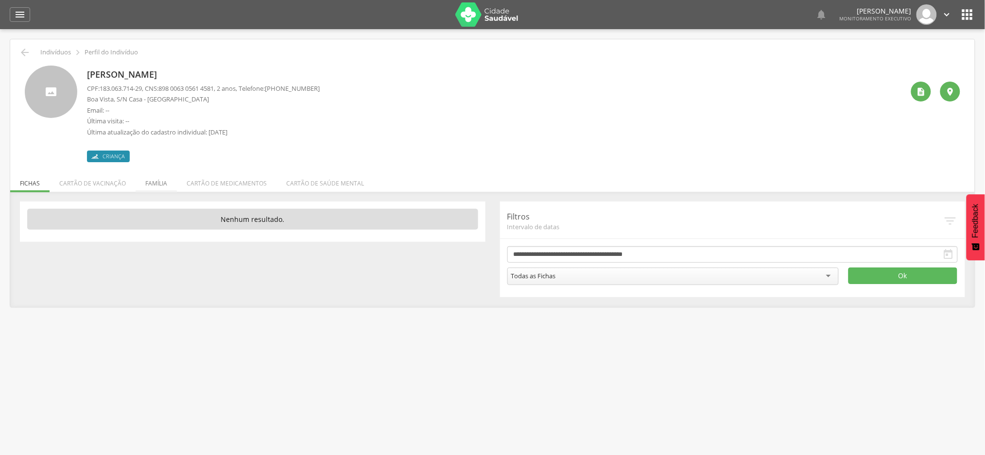
click at [157, 184] on li "Família" at bounding box center [156, 181] width 41 height 23
